Goal: Transaction & Acquisition: Purchase product/service

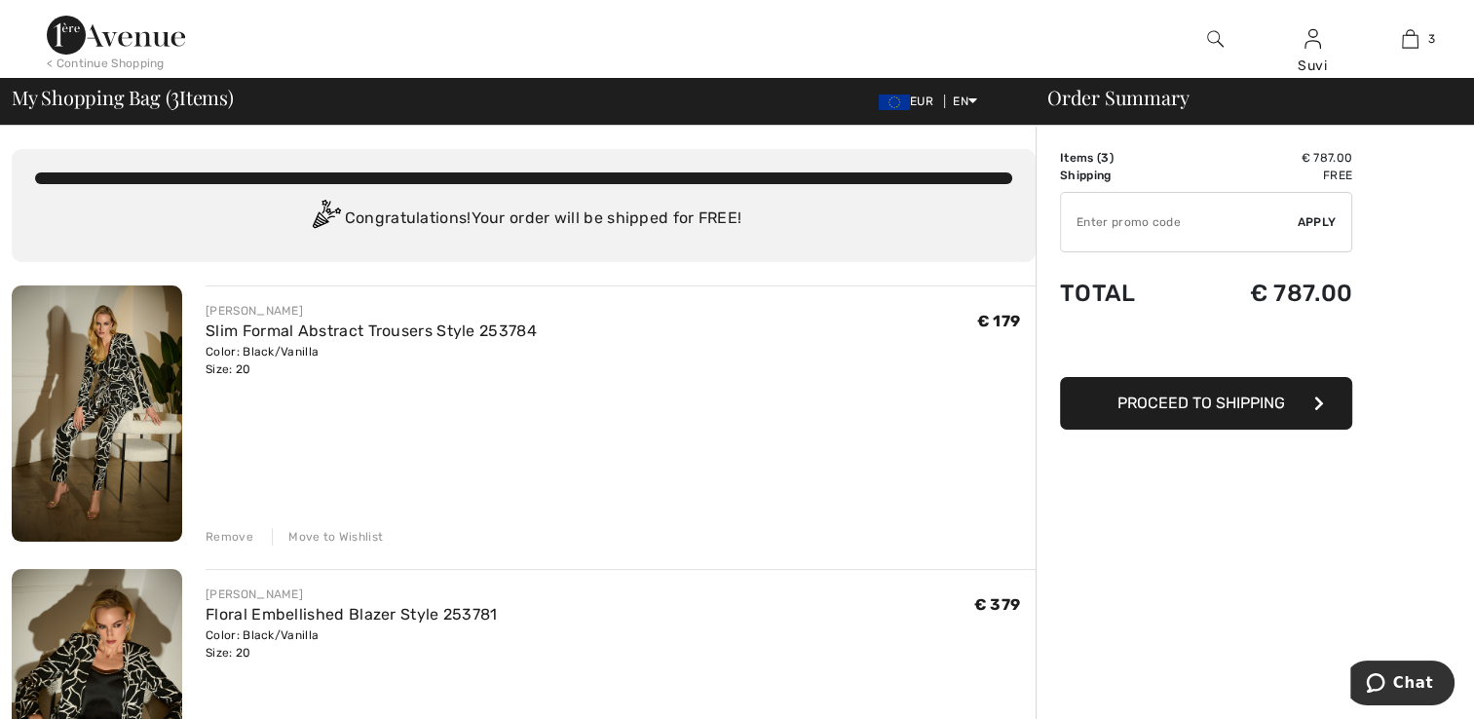
click at [221, 536] on div "Remove" at bounding box center [230, 537] width 48 height 18
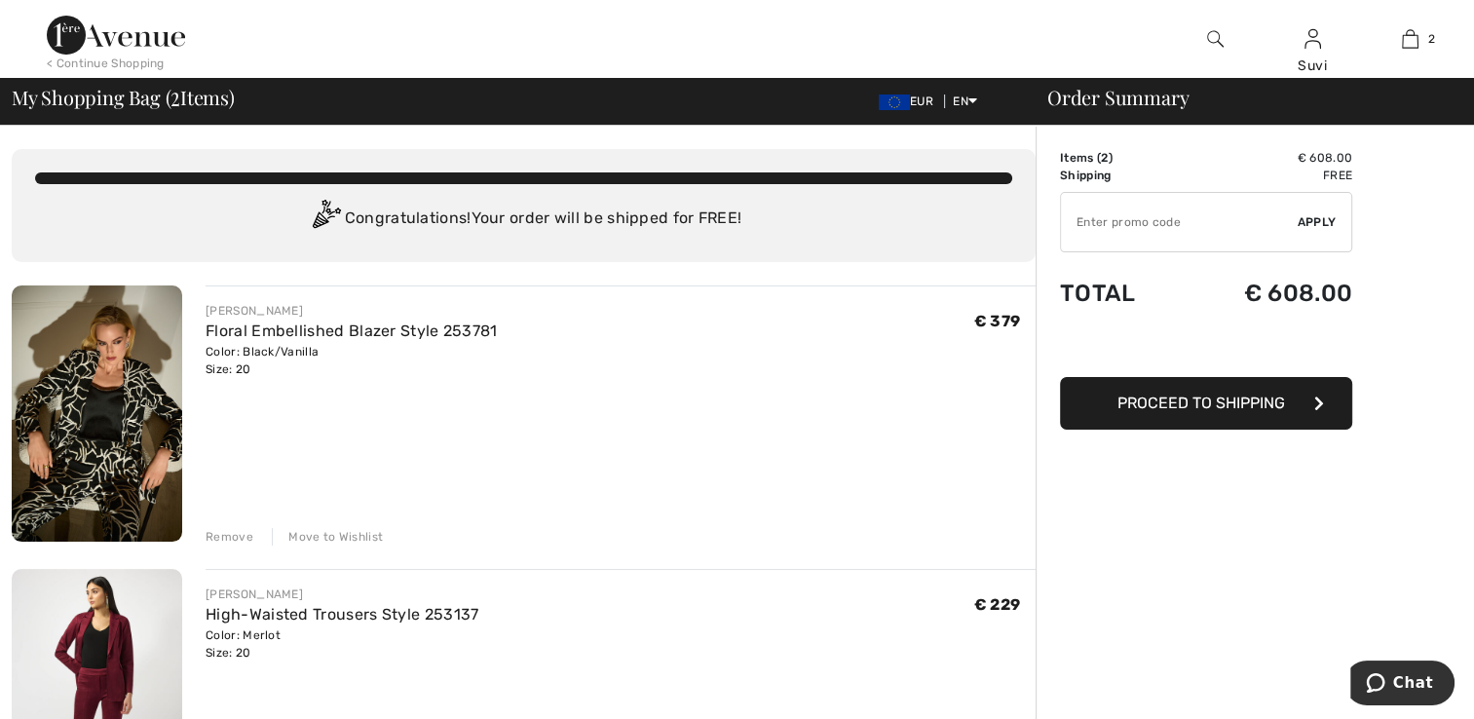
click at [212, 543] on div "Remove" at bounding box center [230, 537] width 48 height 18
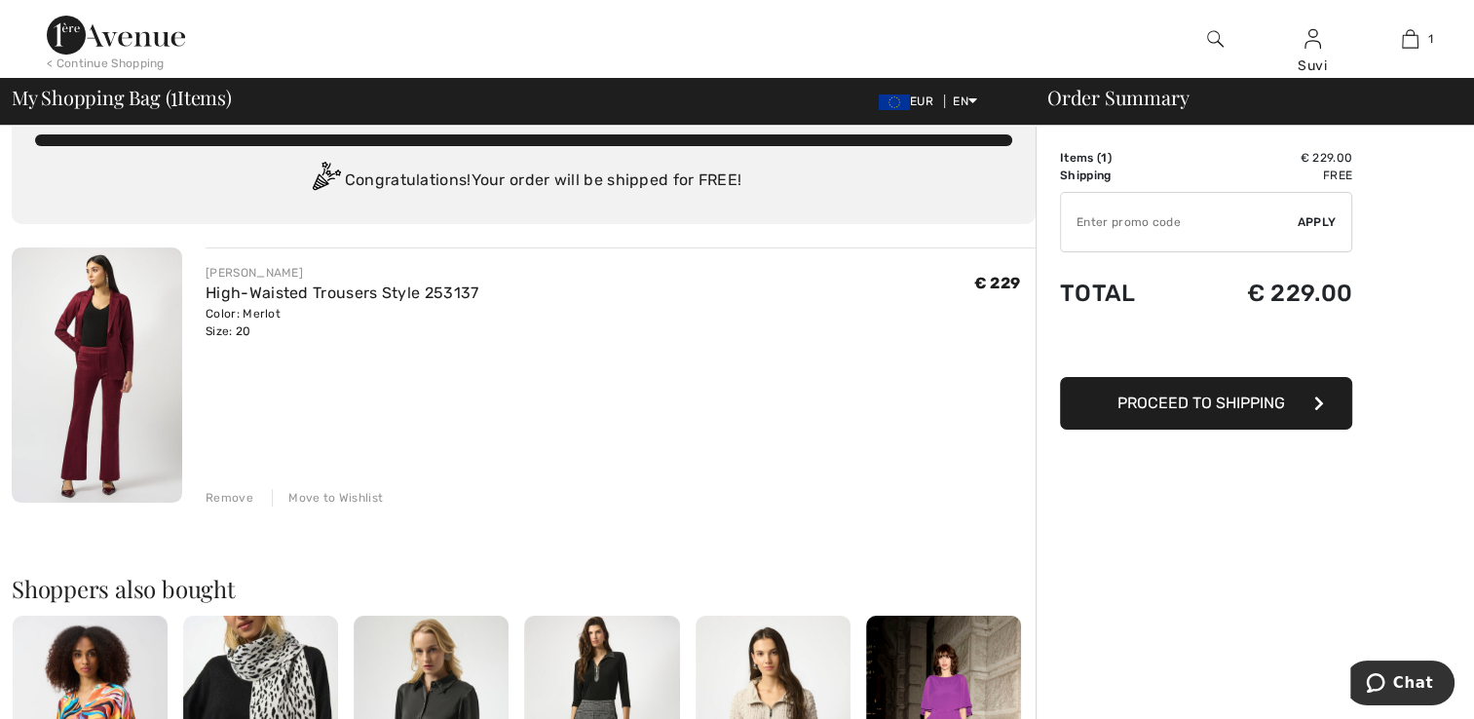
scroll to position [60, 0]
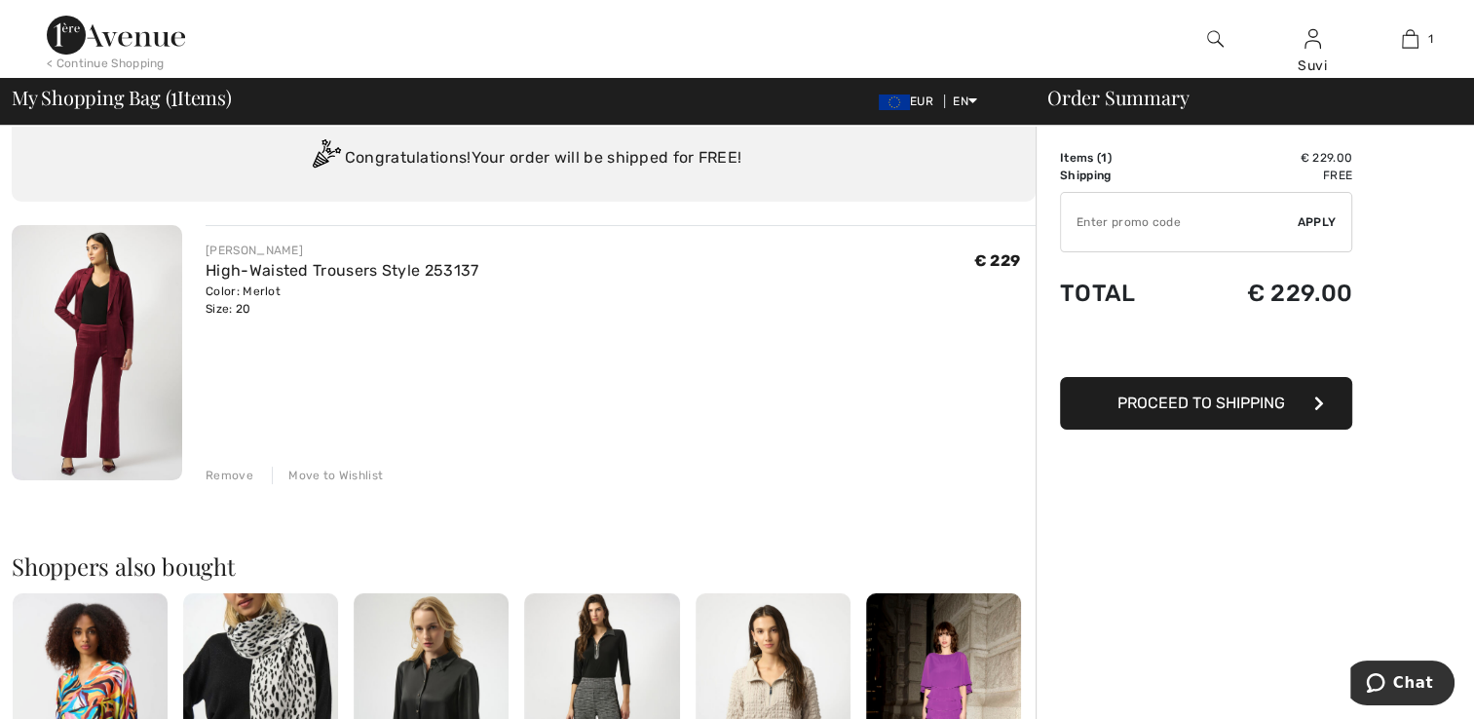
click at [94, 320] on img at bounding box center [97, 352] width 170 height 255
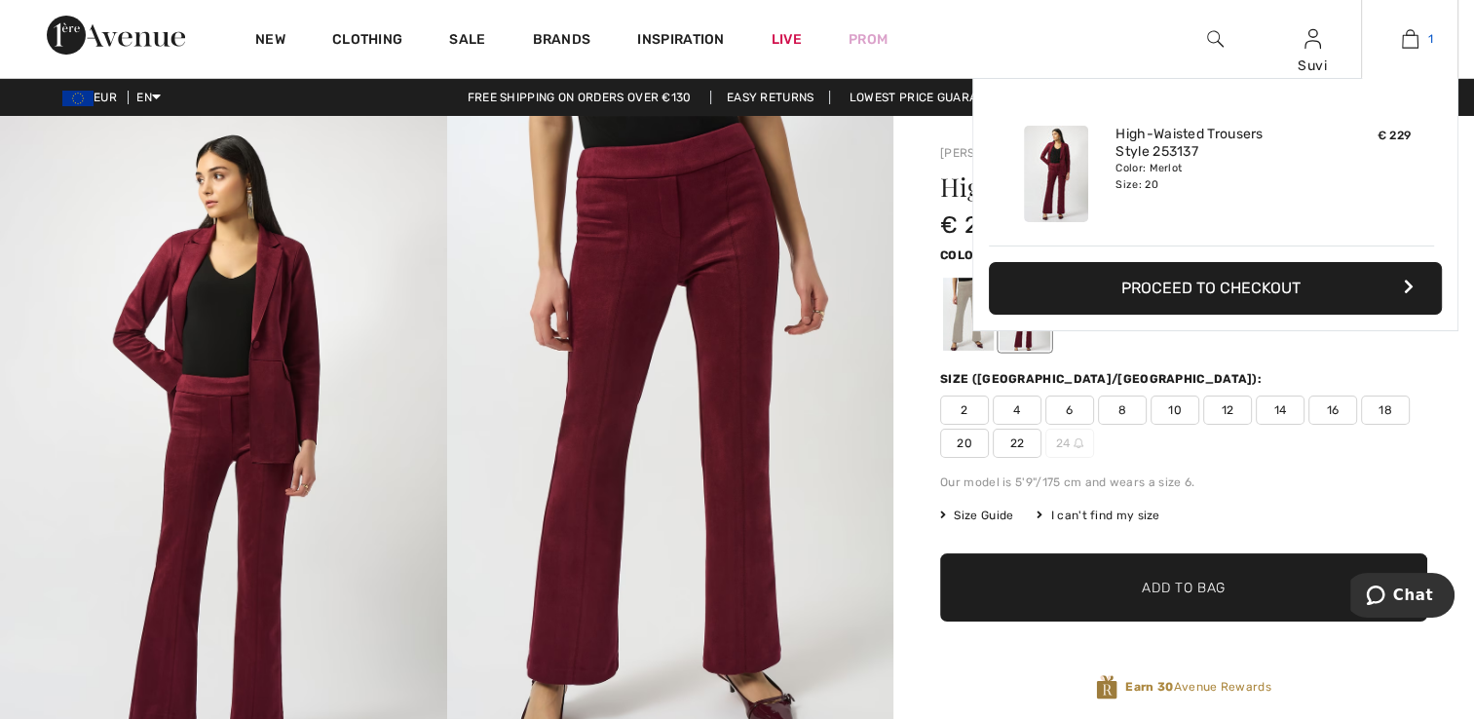
click at [1402, 38] on img at bounding box center [1410, 38] width 17 height 23
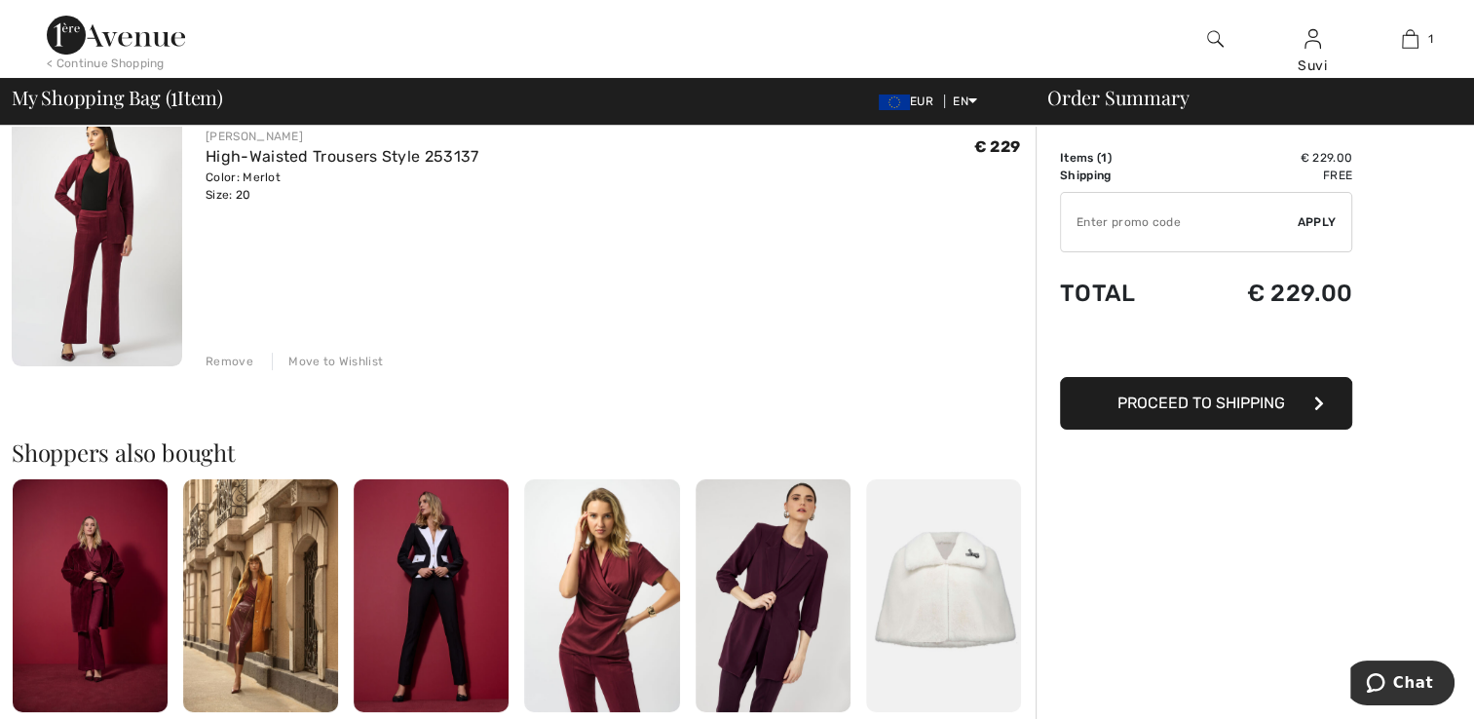
scroll to position [46, 0]
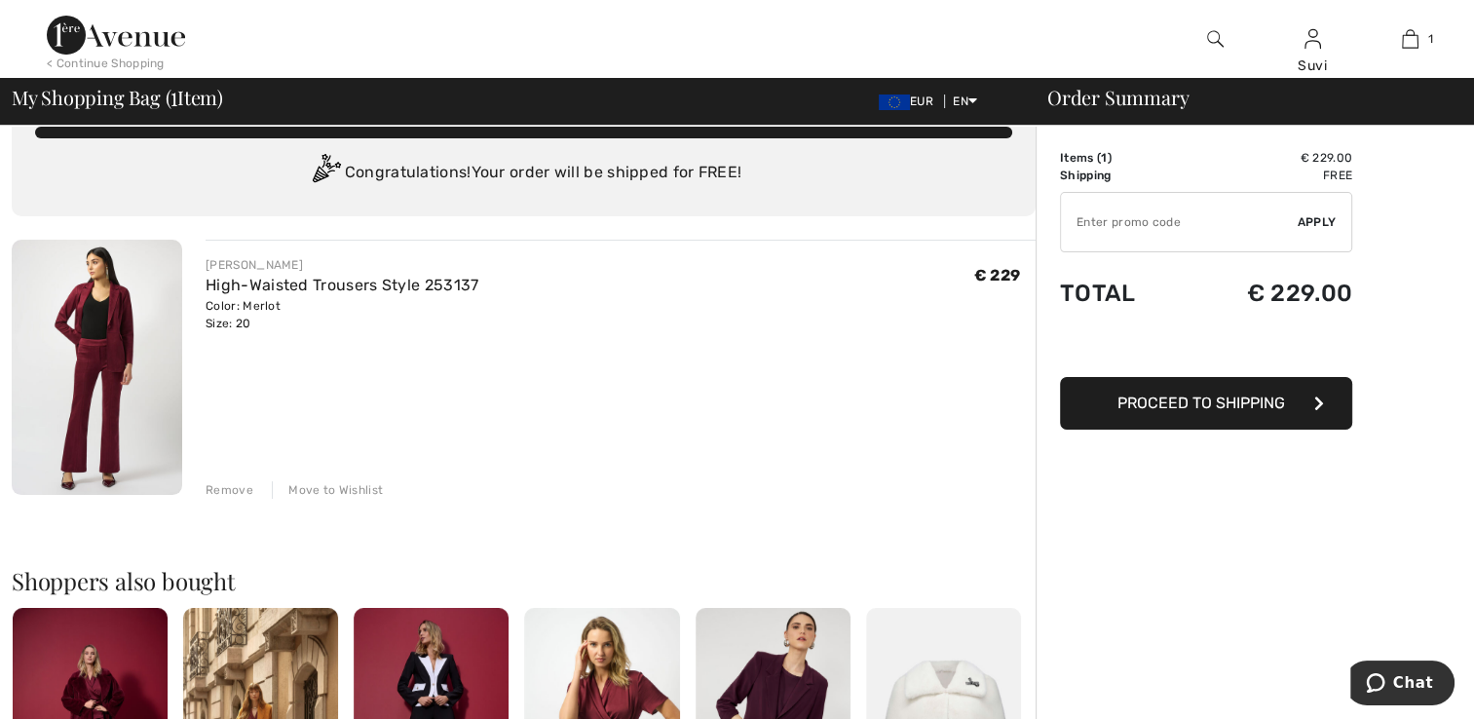
click at [94, 354] on img at bounding box center [97, 367] width 170 height 255
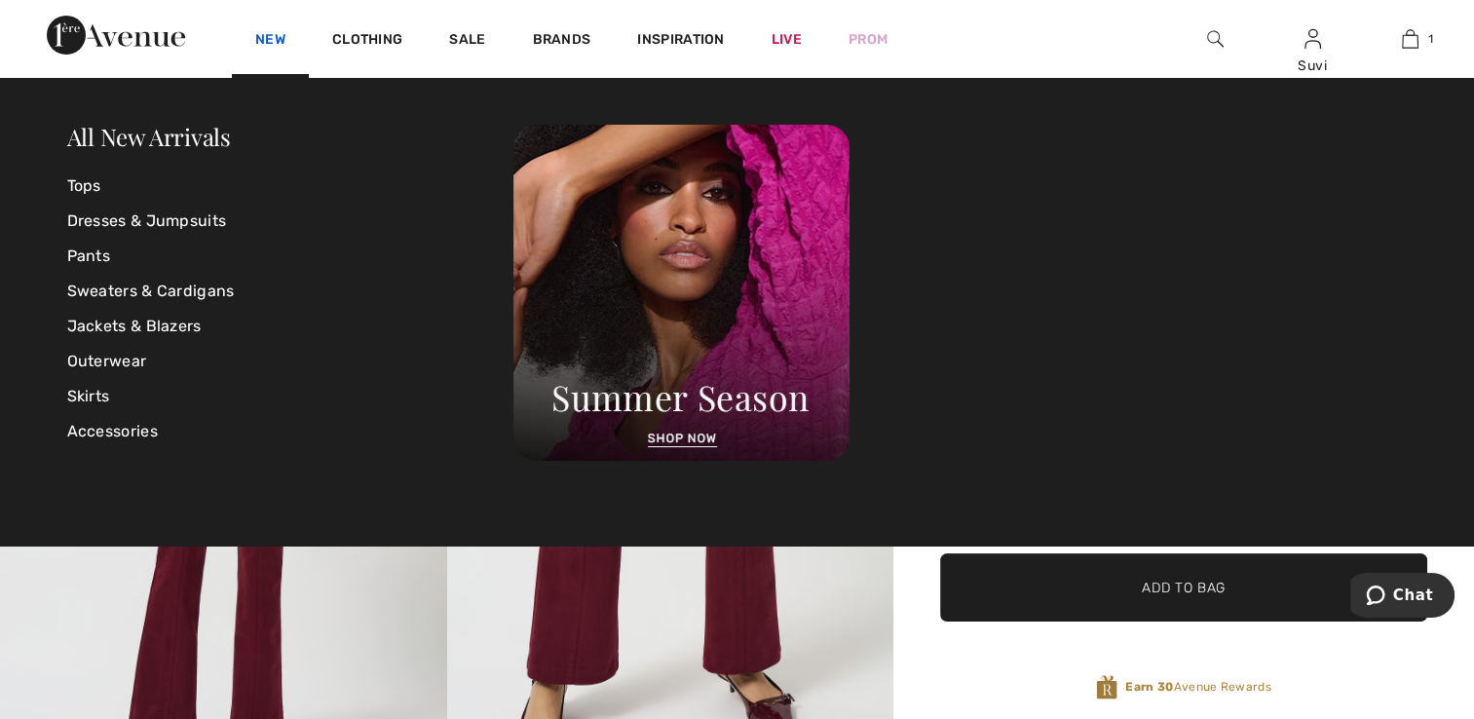
click at [279, 45] on link "New" at bounding box center [270, 41] width 30 height 20
click at [82, 259] on link "Pants" at bounding box center [290, 256] width 447 height 35
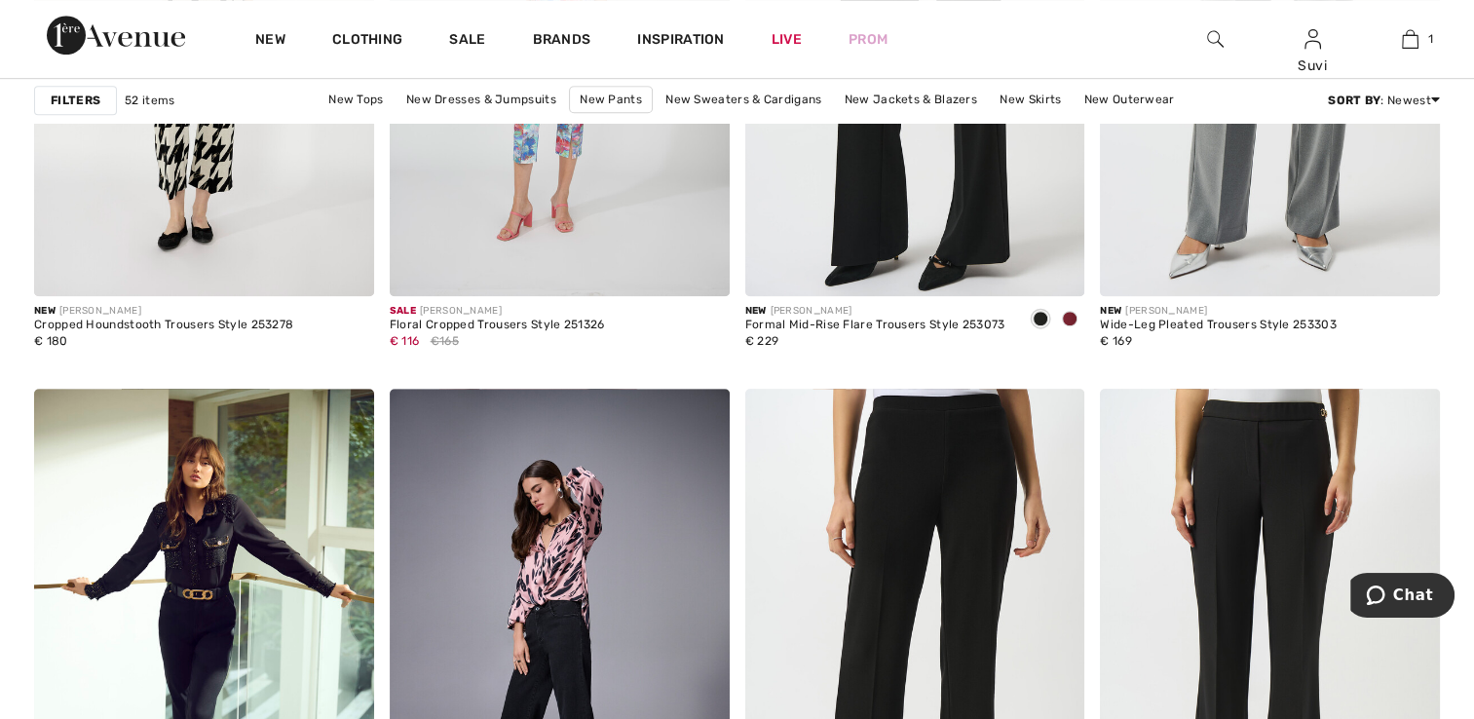
scroll to position [8907, 0]
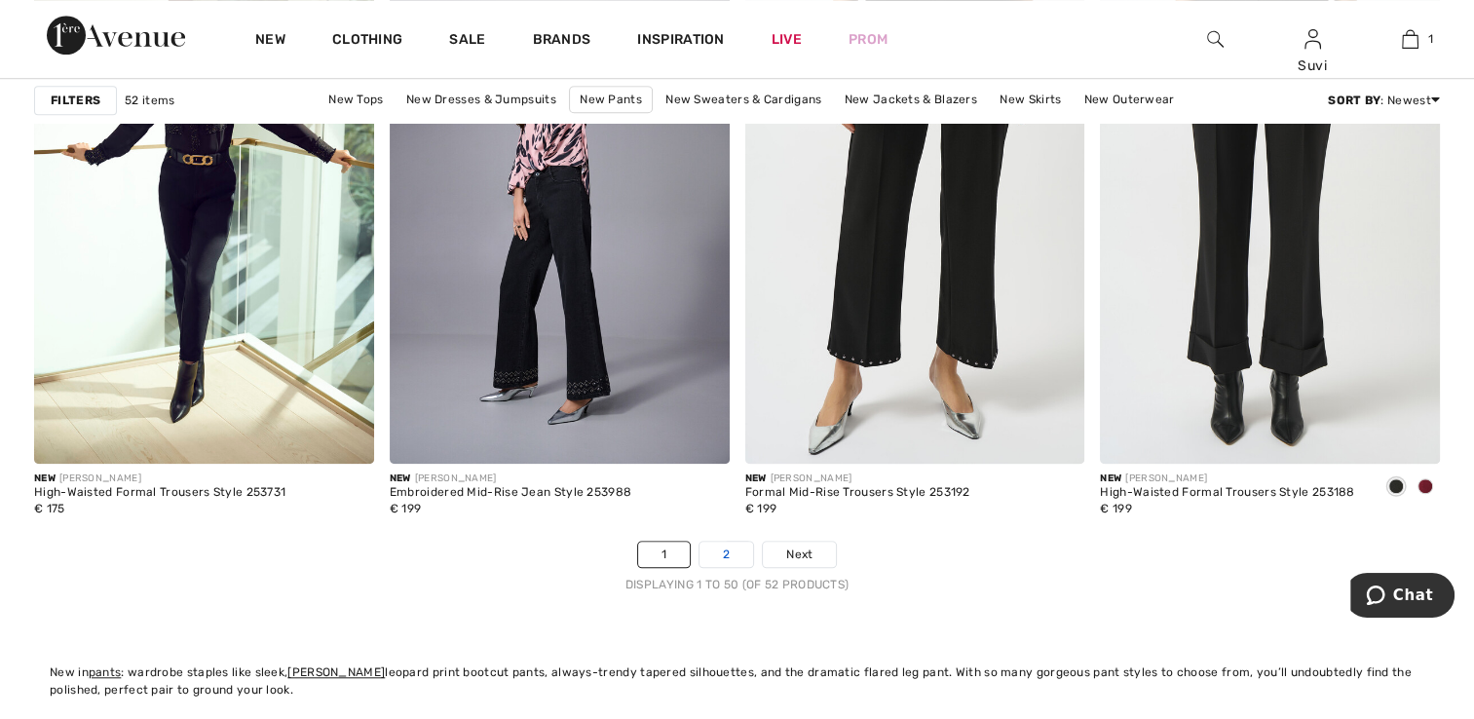
click at [716, 548] on link "2" at bounding box center [726, 554] width 54 height 25
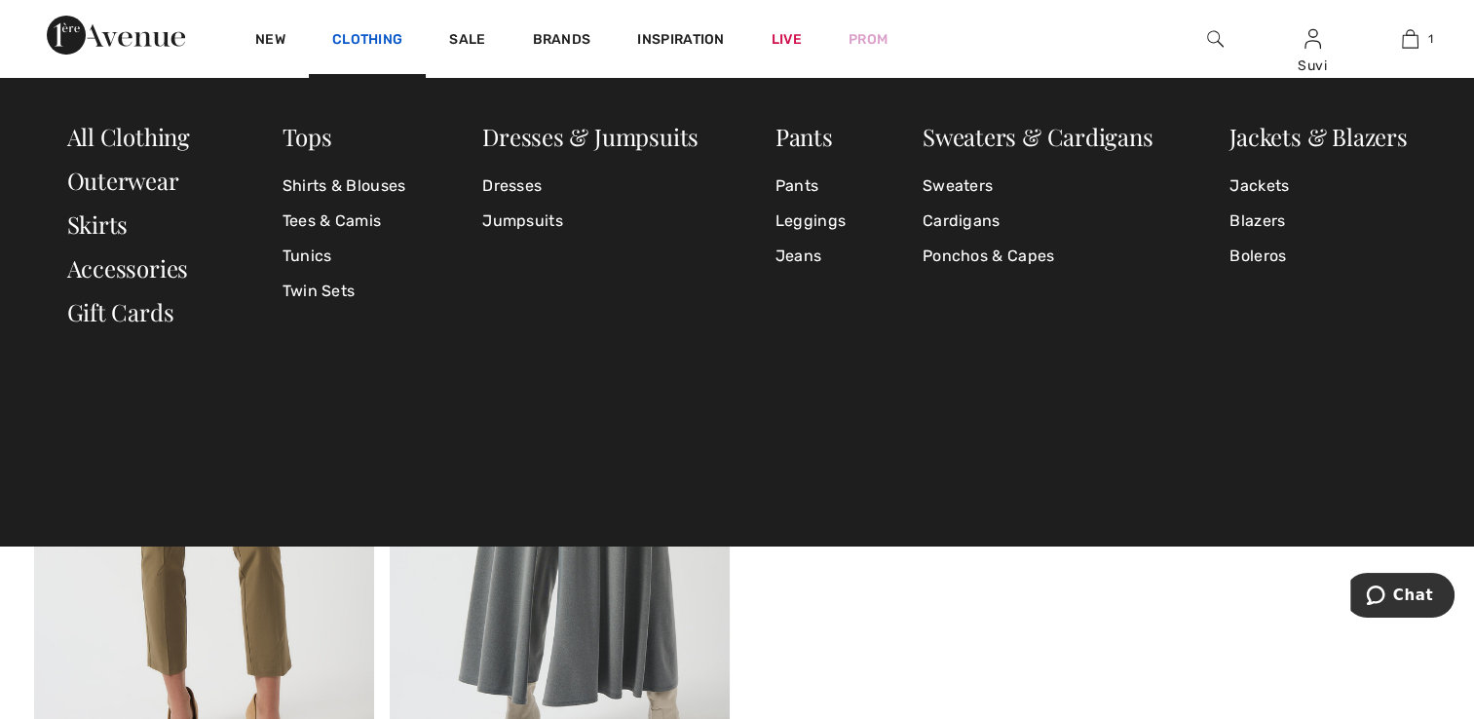
click at [358, 46] on link "Clothing" at bounding box center [367, 41] width 70 height 20
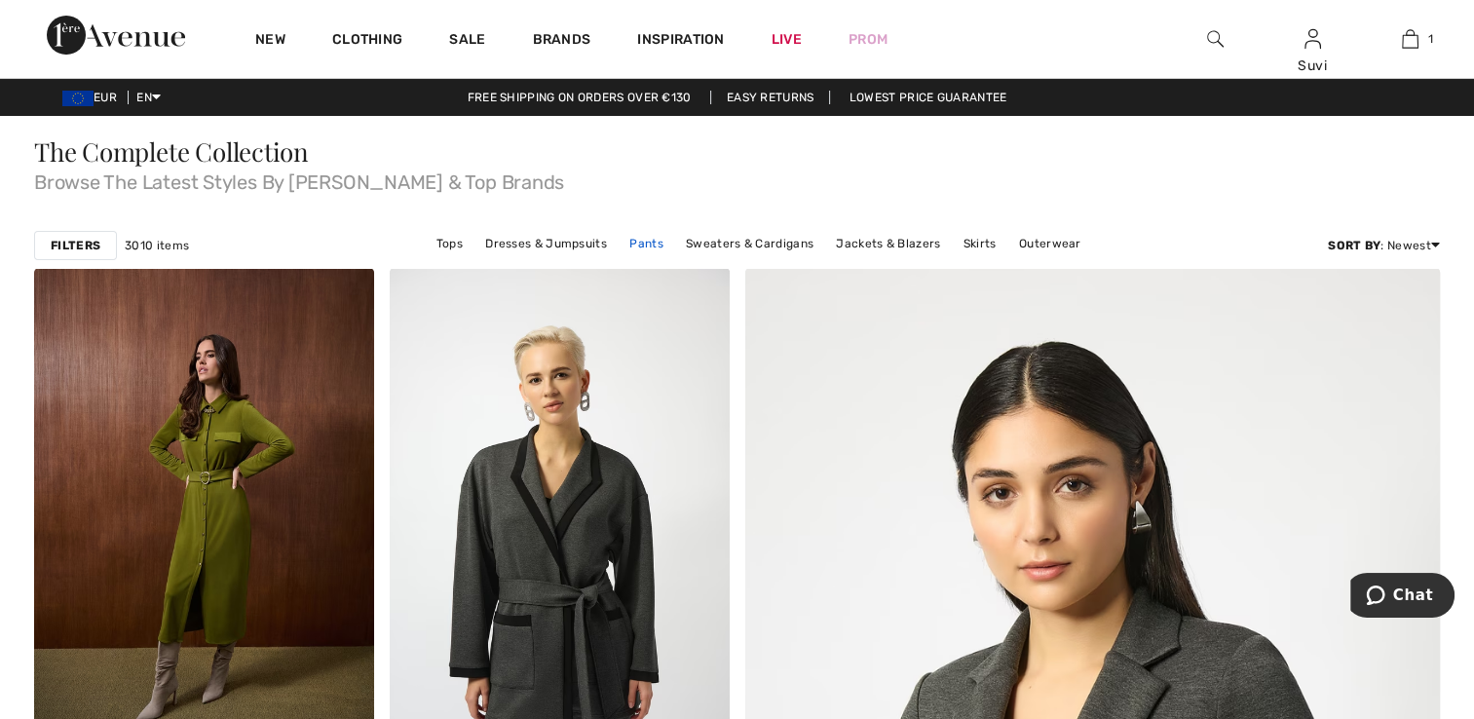
click at [659, 245] on link "Pants" at bounding box center [647, 243] width 54 height 25
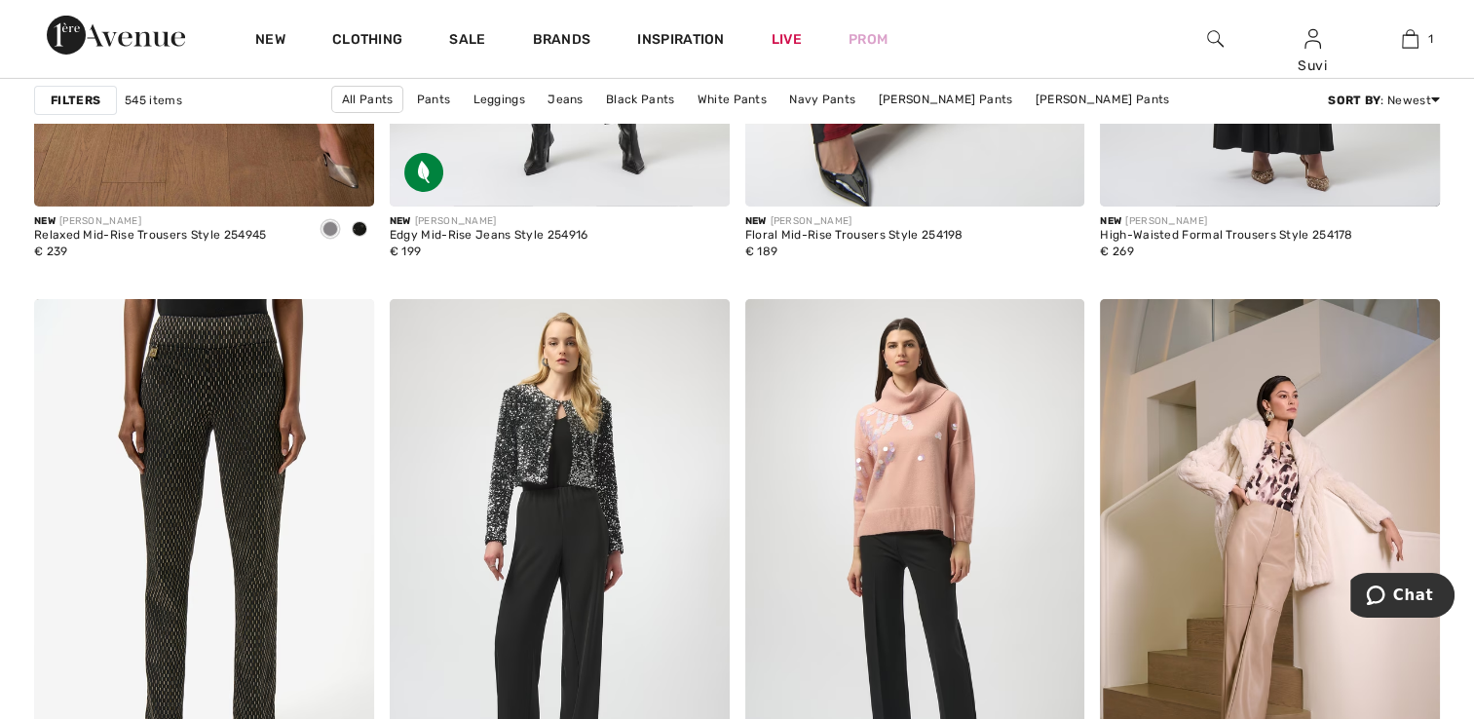
scroll to position [6982, 0]
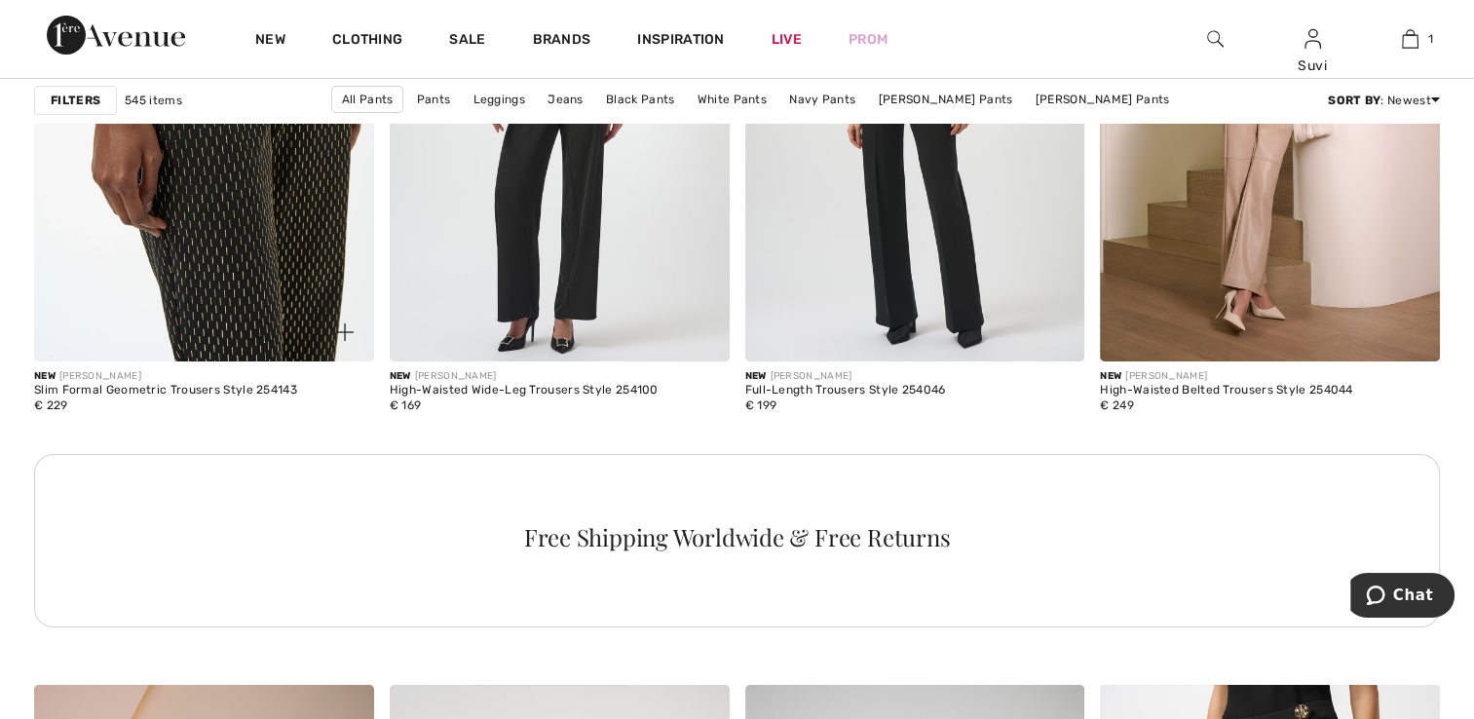
click at [177, 231] on img at bounding box center [204, 105] width 340 height 509
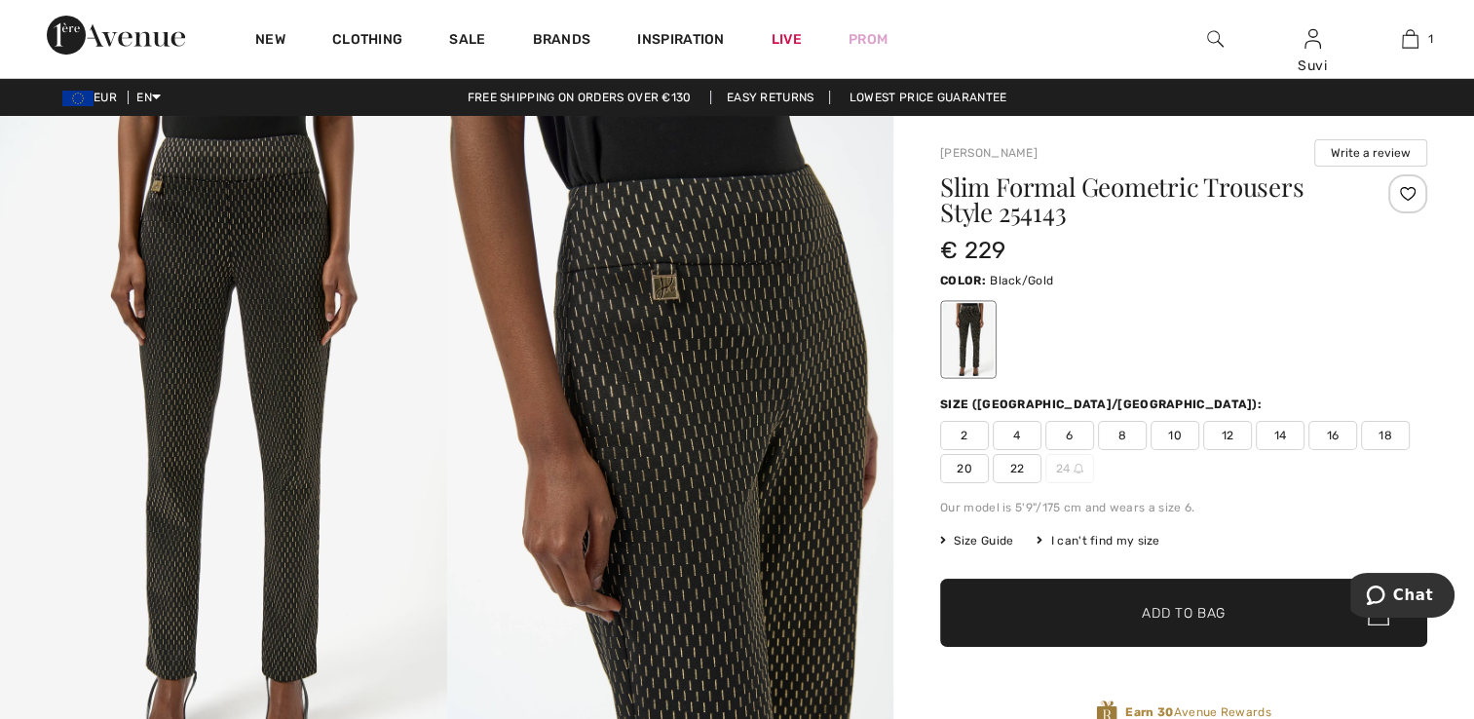
click at [961, 475] on span "20" at bounding box center [964, 468] width 49 height 29
click at [1202, 590] on span "✔ Added to Bag Add to Bag" at bounding box center [1183, 613] width 487 height 68
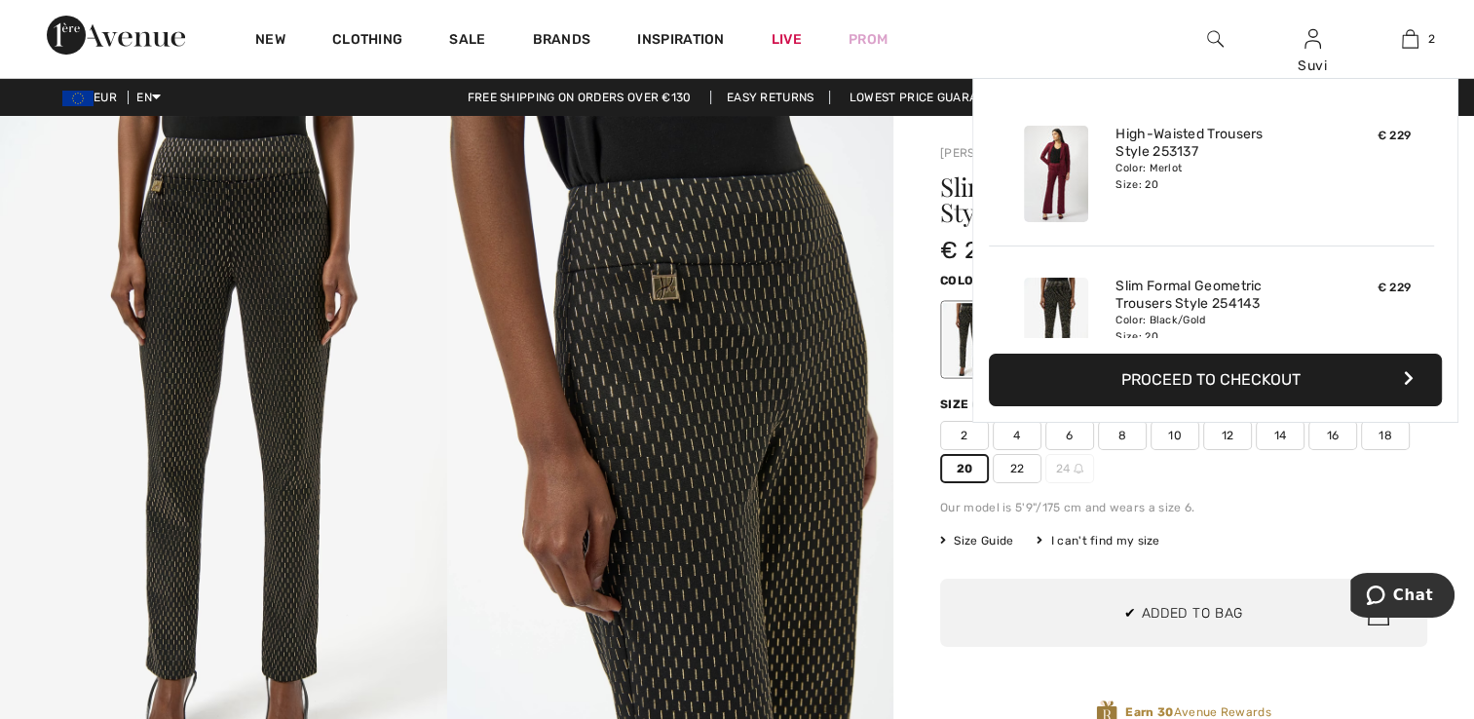
scroll to position [59, 0]
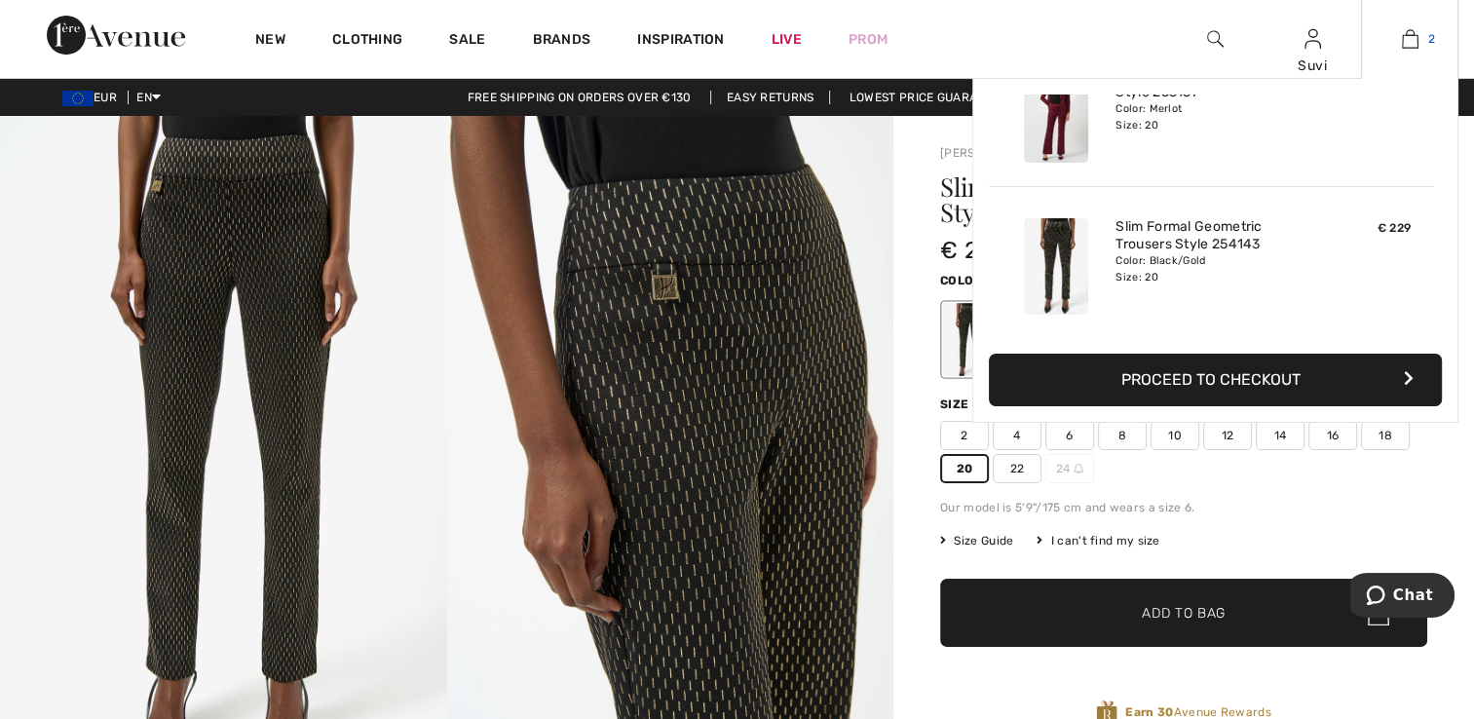
click at [1403, 48] on img at bounding box center [1410, 38] width 17 height 23
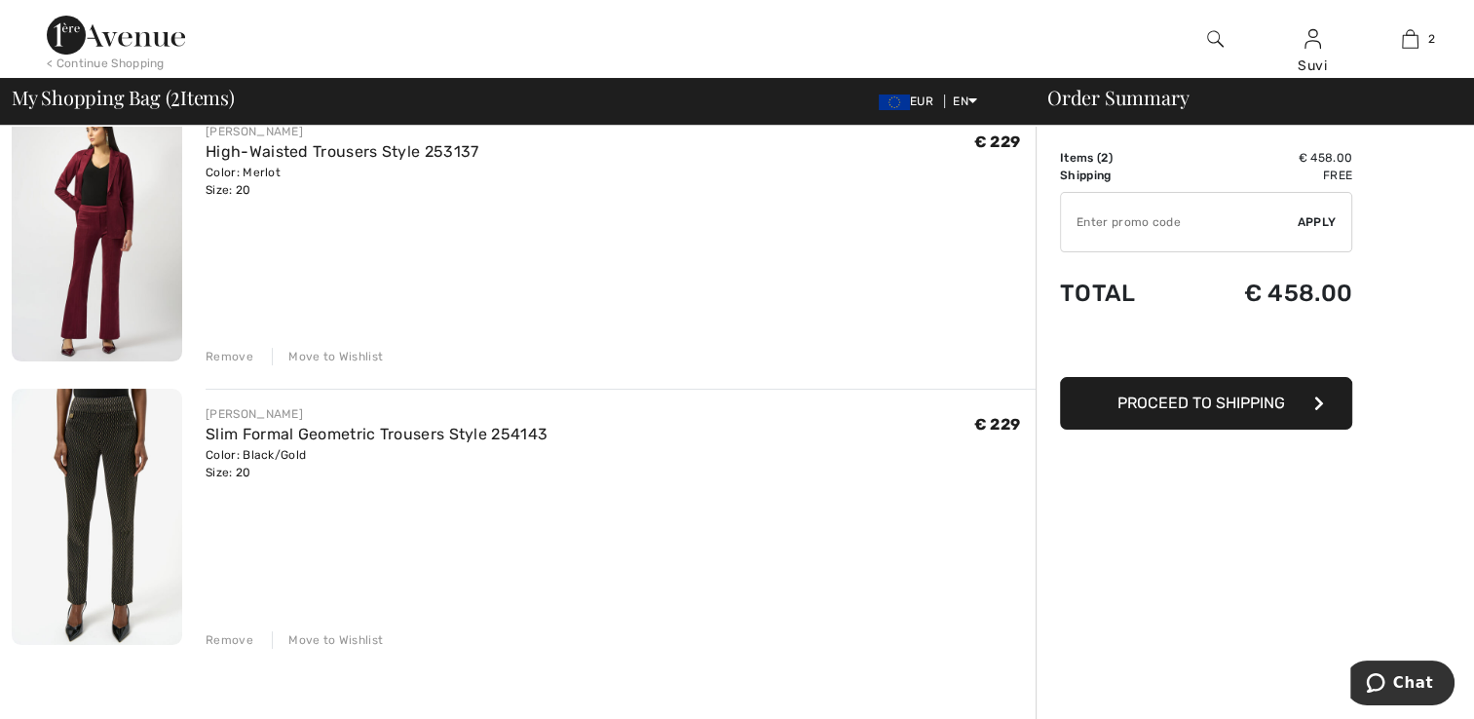
scroll to position [141, 0]
